Goal: Transaction & Acquisition: Purchase product/service

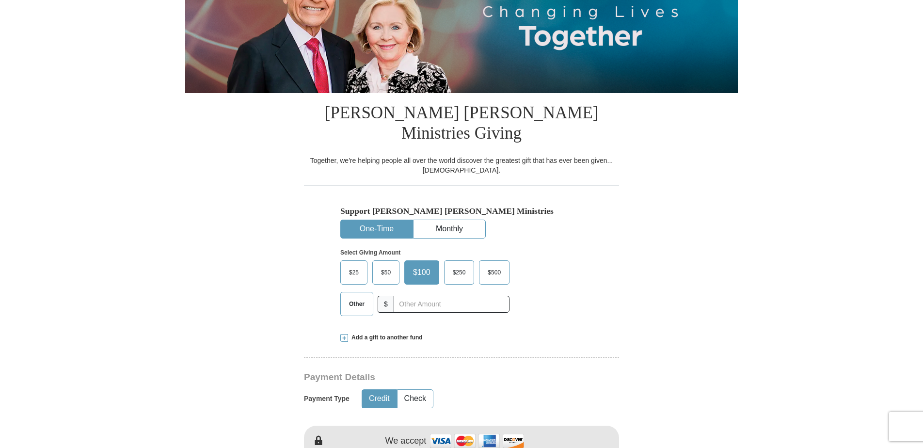
scroll to position [161, 0]
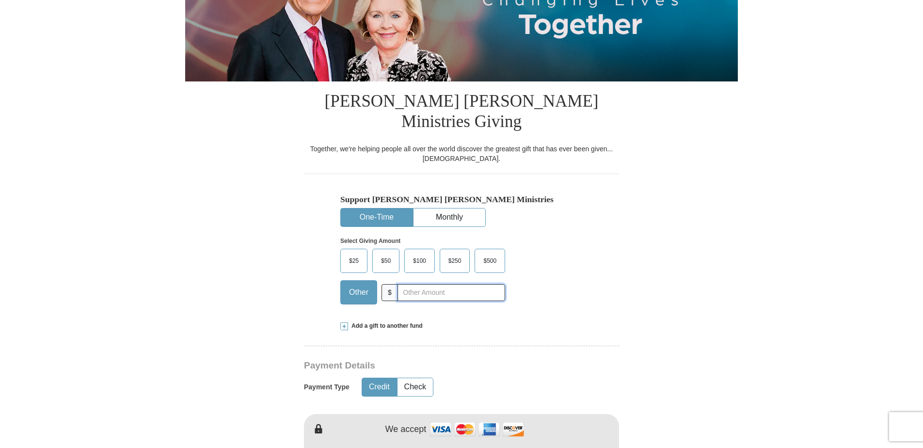
click at [418, 284] on input "text" at bounding box center [452, 292] width 108 height 17
type input "150.00"
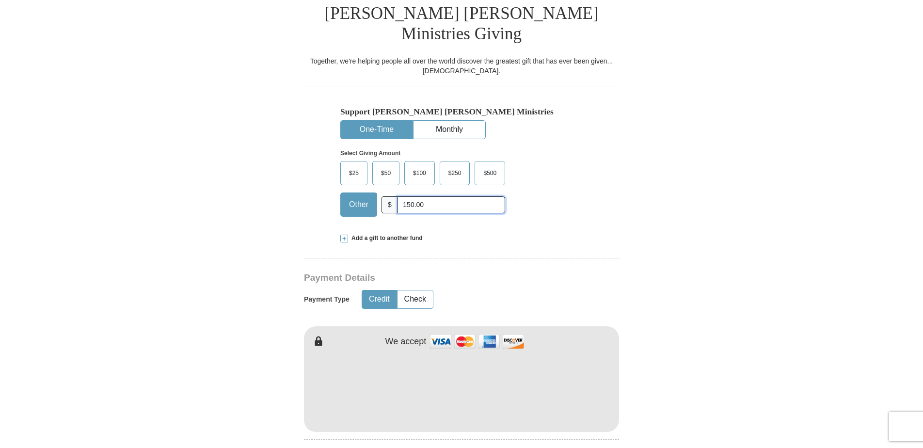
scroll to position [323, 0]
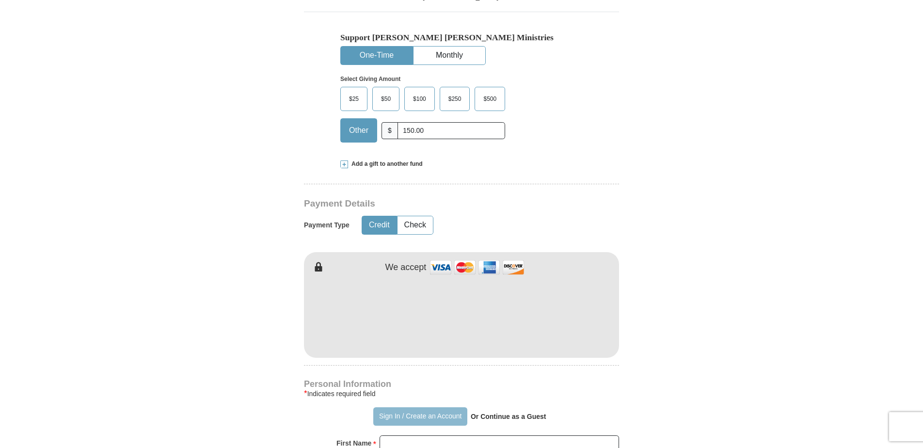
click at [437, 407] on button "Sign In / Create an Account" at bounding box center [420, 416] width 94 height 18
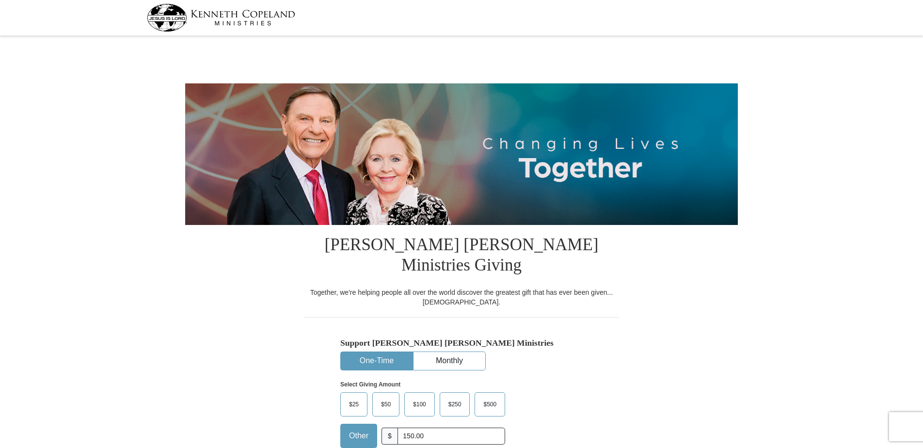
select select "MT"
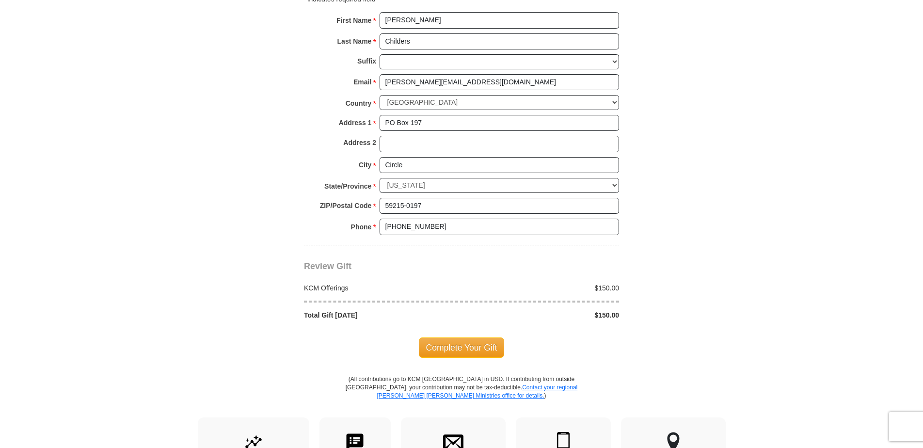
scroll to position [727, 0]
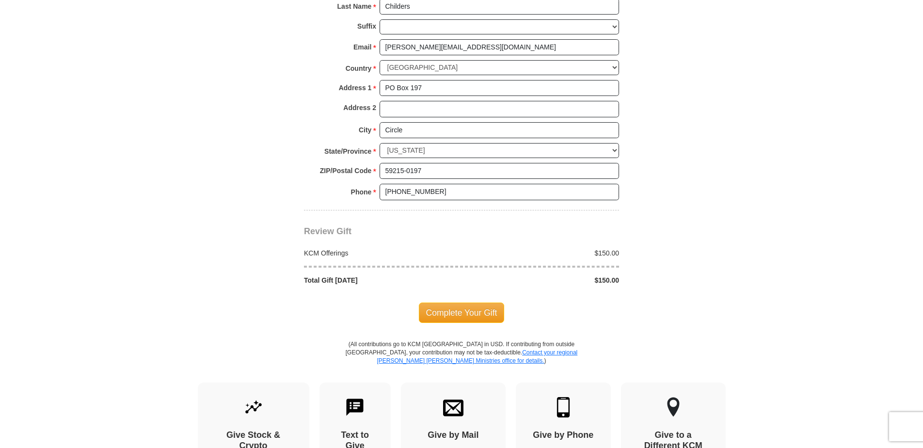
click at [475, 303] on span "Complete Your Gift" at bounding box center [462, 313] width 86 height 20
